Goal: Navigation & Orientation: Find specific page/section

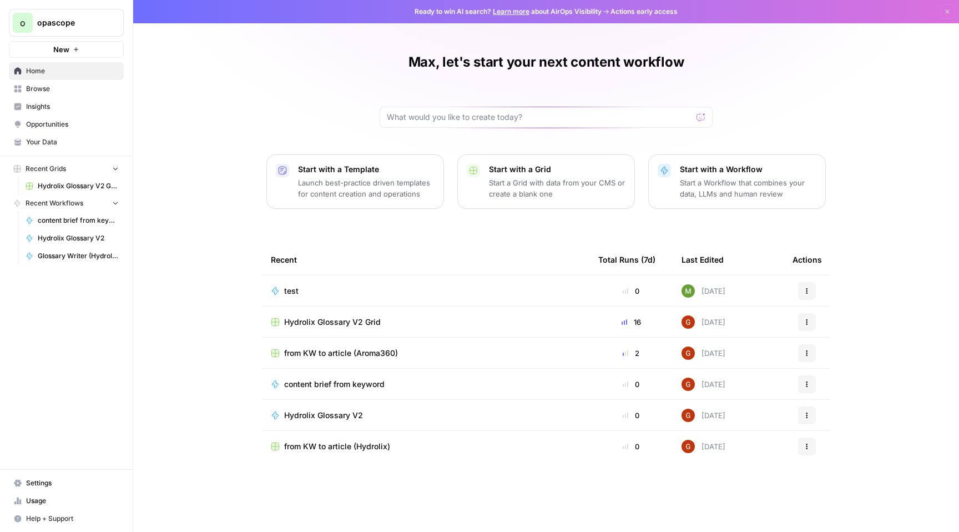
click at [57, 132] on link "Opportunities" at bounding box center [66, 124] width 115 height 18
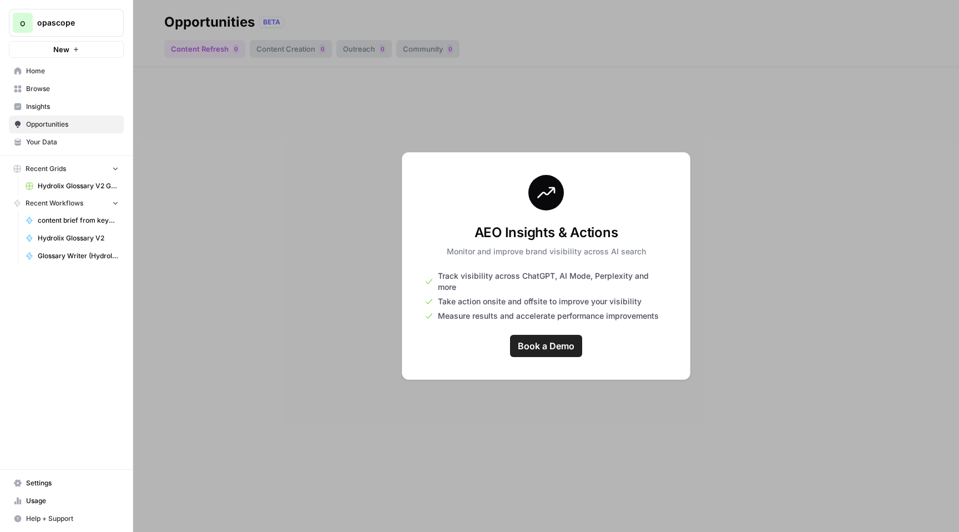
click at [55, 141] on span "Your Data" at bounding box center [72, 142] width 93 height 10
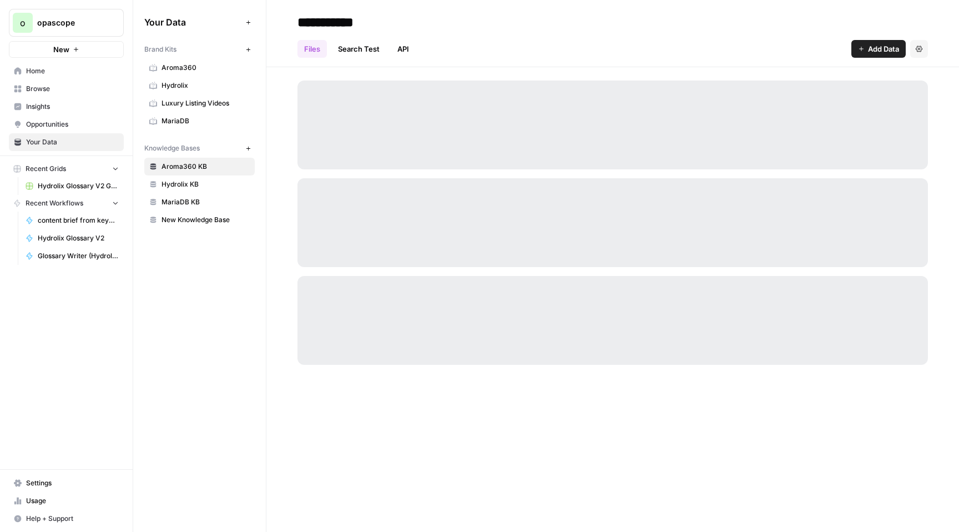
click at [196, 118] on span "MariaDB" at bounding box center [205, 121] width 88 height 10
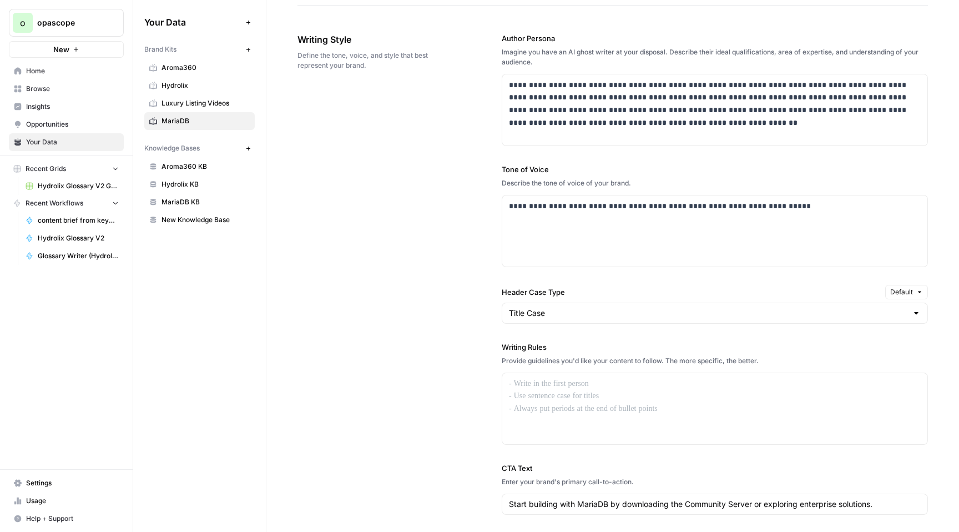
scroll to position [674, 0]
